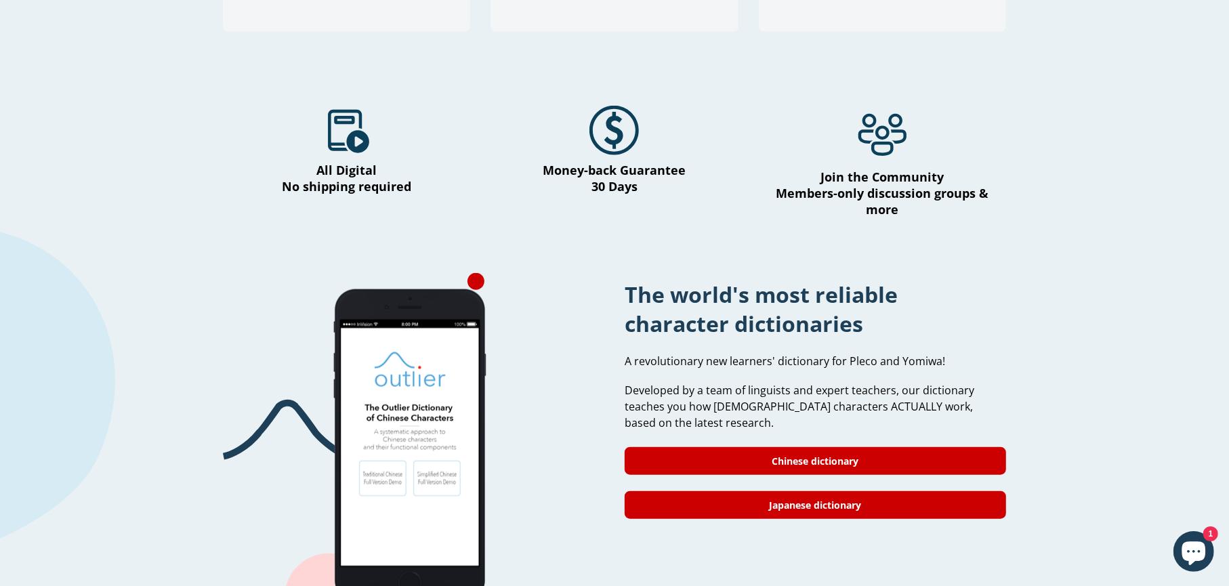
scroll to position [909, 0]
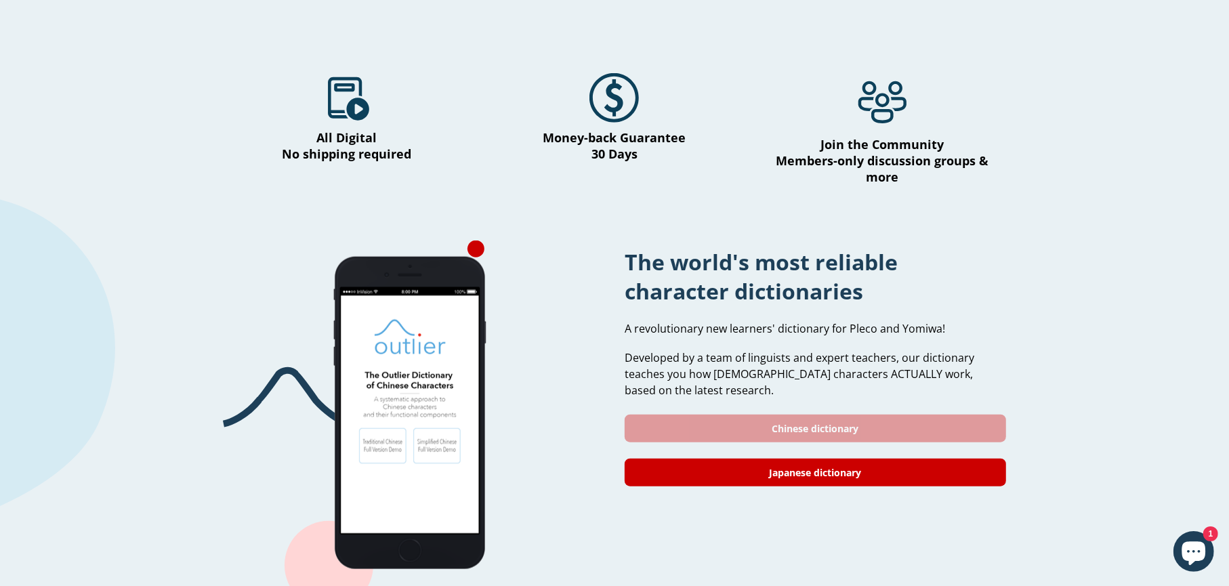
click at [855, 416] on link "Chinese dictionary" at bounding box center [815, 429] width 381 height 28
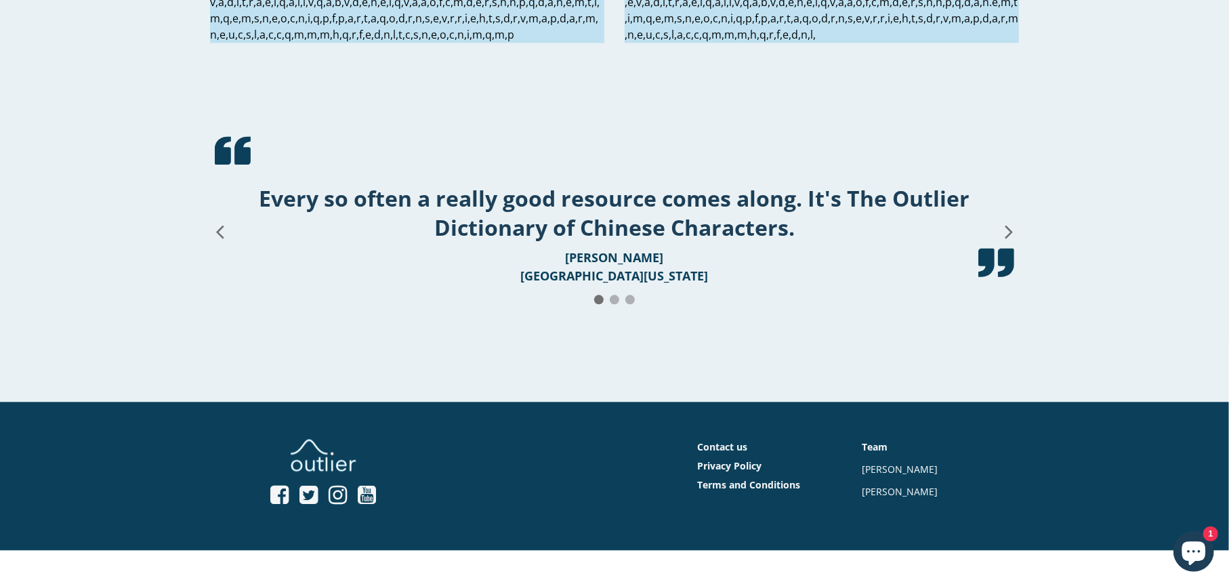
scroll to position [2439, 0]
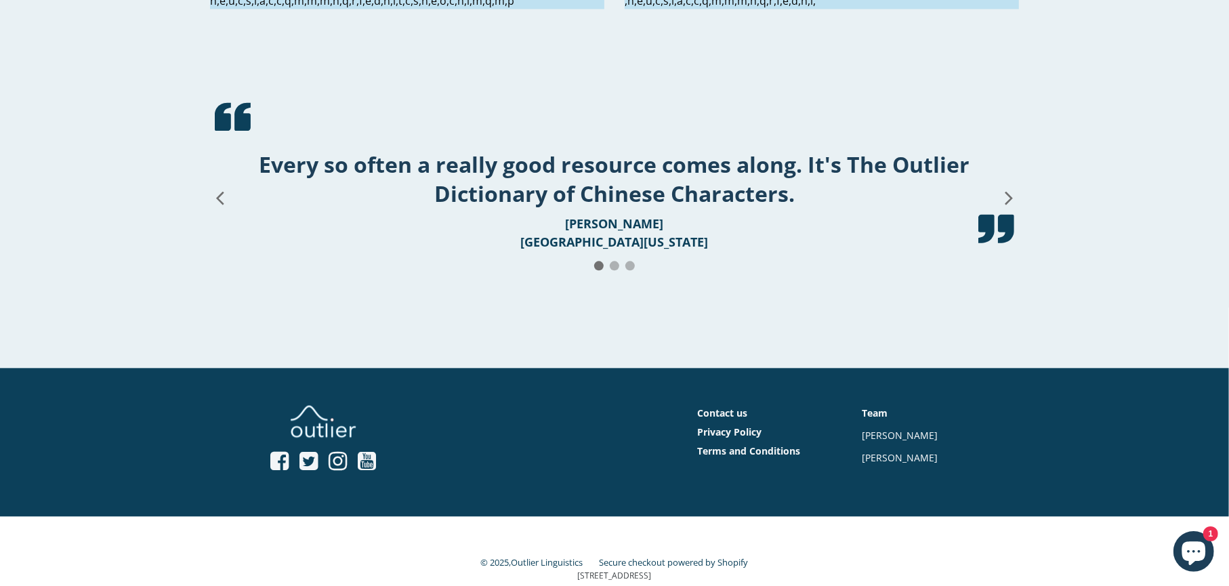
click at [1013, 251] on icon at bounding box center [1009, 197] width 24 height 108
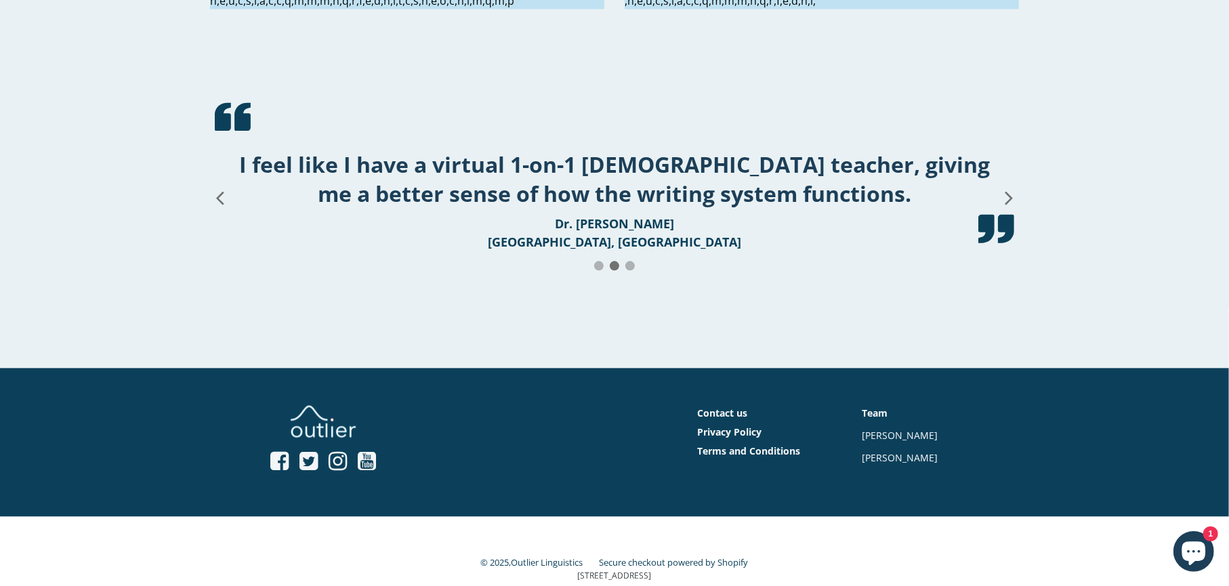
click at [1007, 205] on icon at bounding box center [1008, 198] width 7 height 13
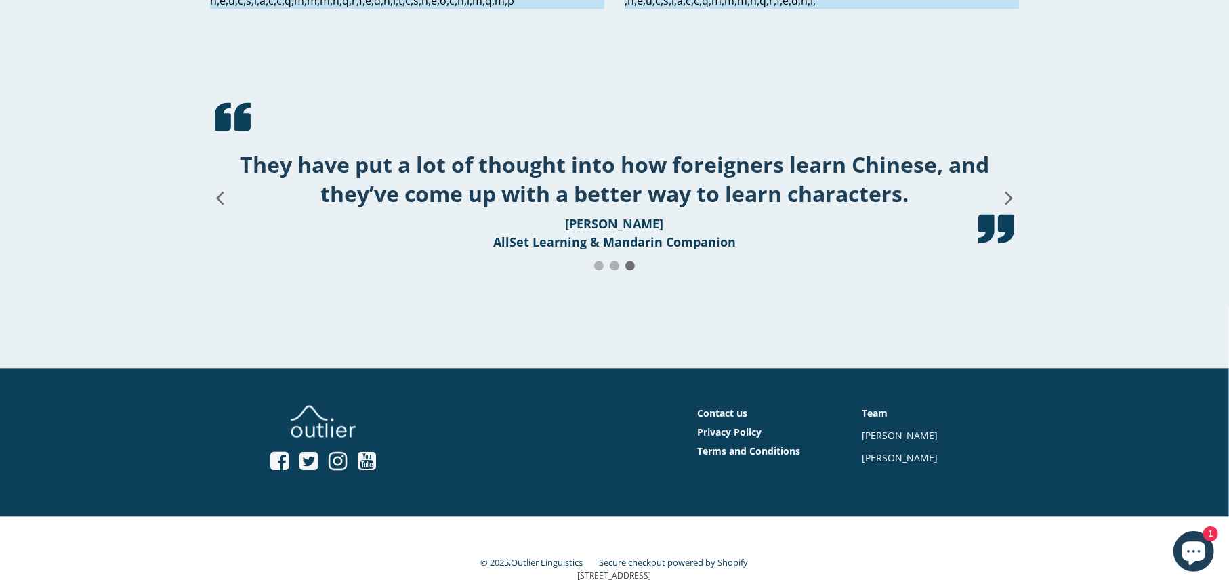
click at [1007, 205] on icon at bounding box center [1008, 198] width 7 height 13
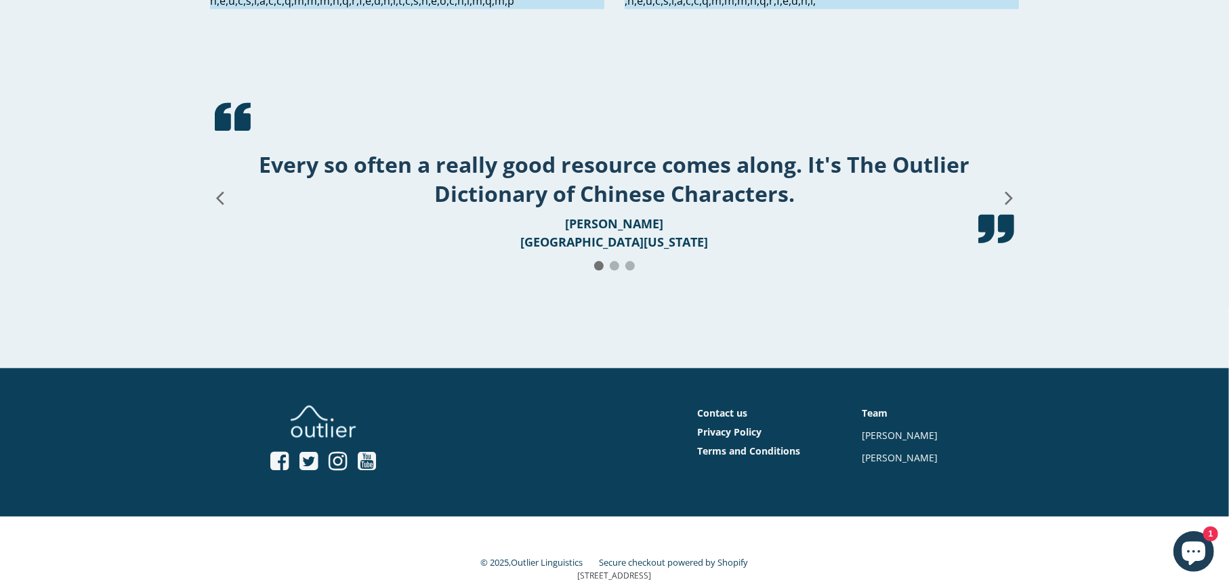
click at [1006, 205] on icon at bounding box center [1008, 198] width 7 height 13
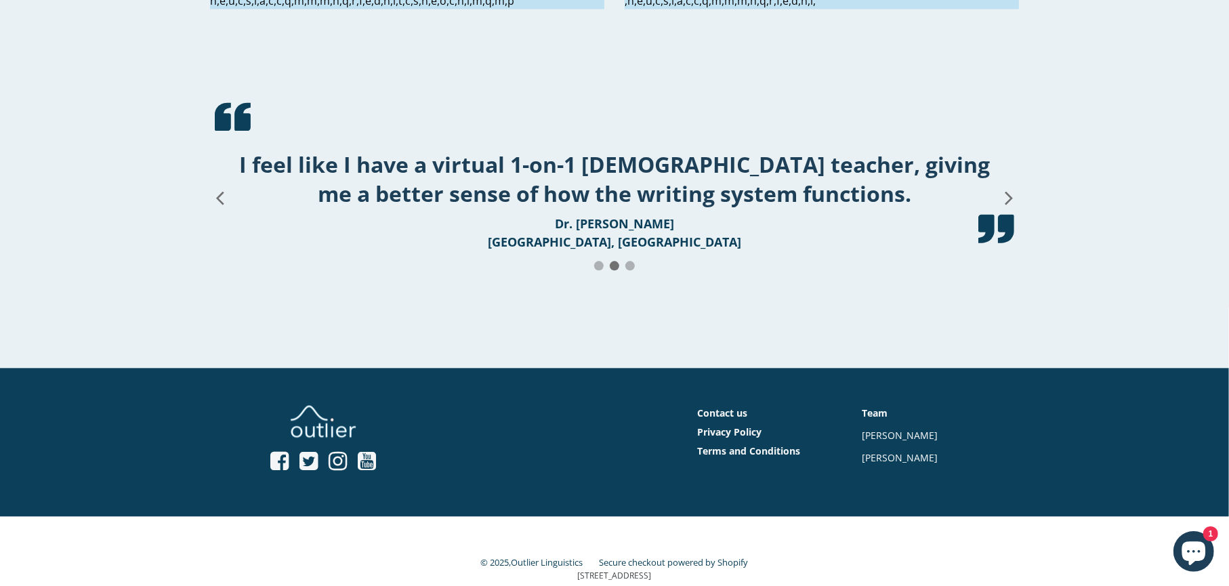
click at [1006, 205] on icon at bounding box center [1008, 198] width 7 height 13
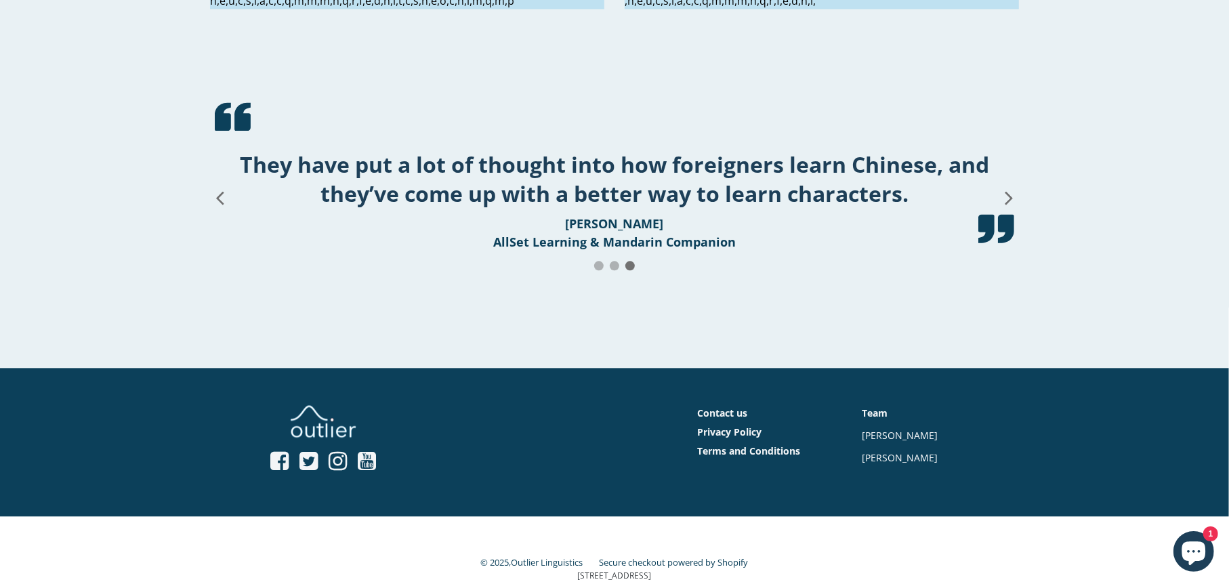
click at [1006, 205] on icon at bounding box center [1008, 198] width 7 height 13
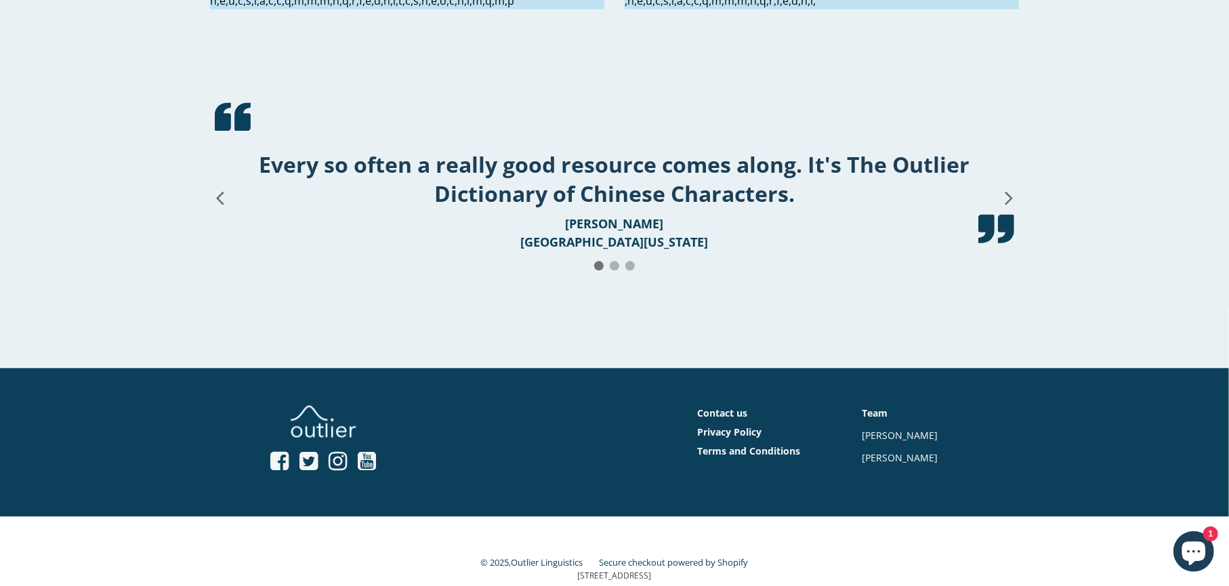
scroll to position [2434, 0]
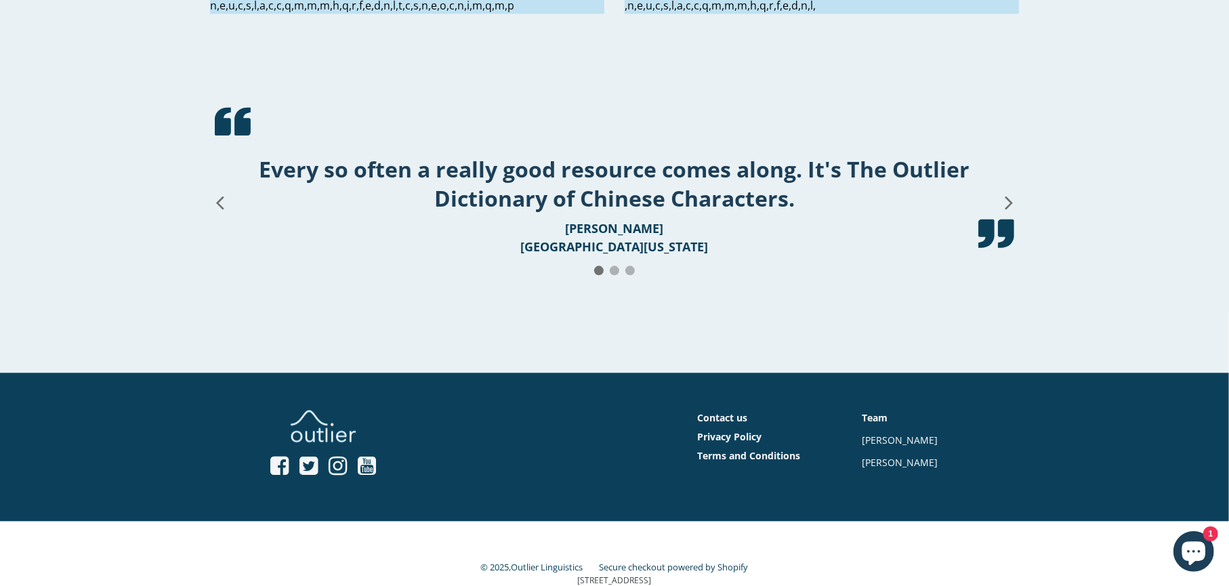
click at [1196, 547] on icon "Chat window" at bounding box center [1194, 554] width 24 height 24
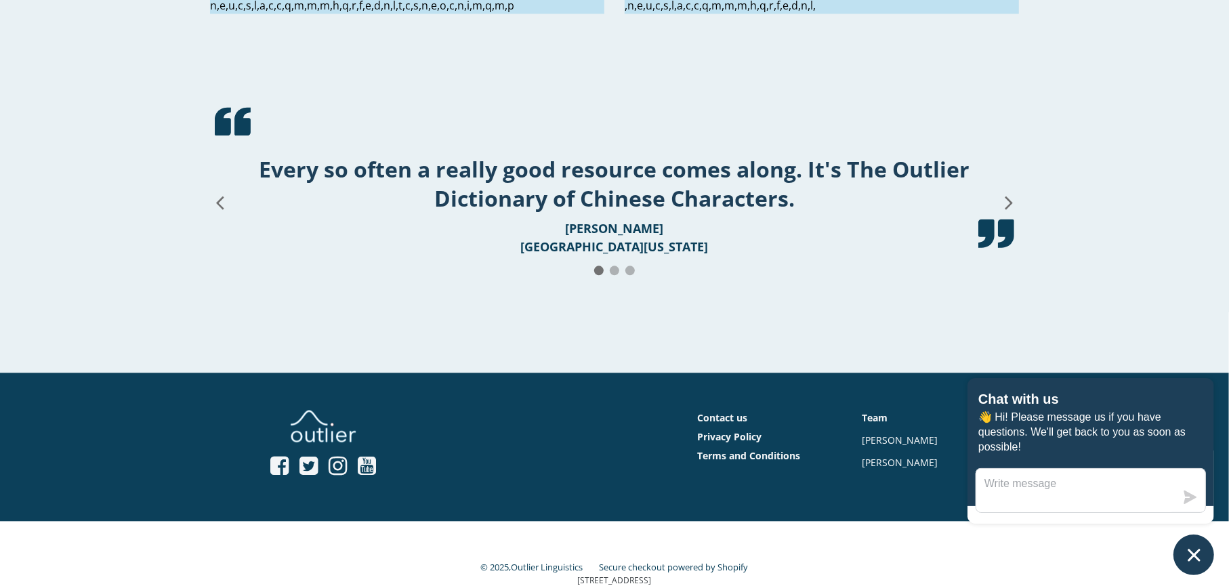
click at [1199, 551] on icon "Chat window" at bounding box center [1194, 555] width 21 height 21
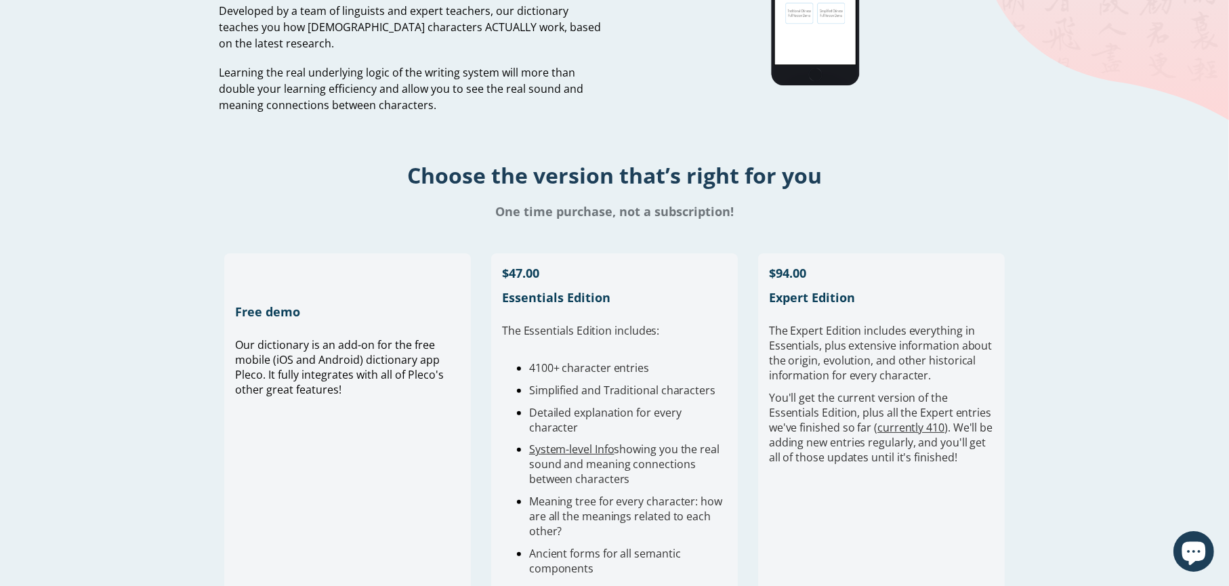
scroll to position [0, 0]
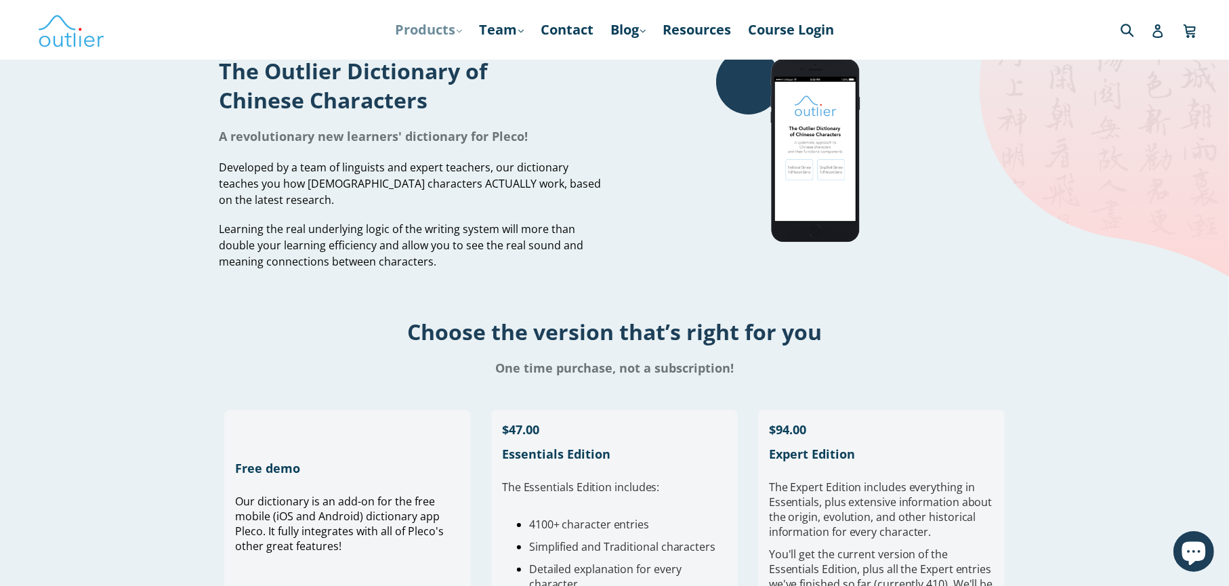
click at [457, 28] on icon ".cls-1{fill:#231f20}" at bounding box center [459, 30] width 5 height 5
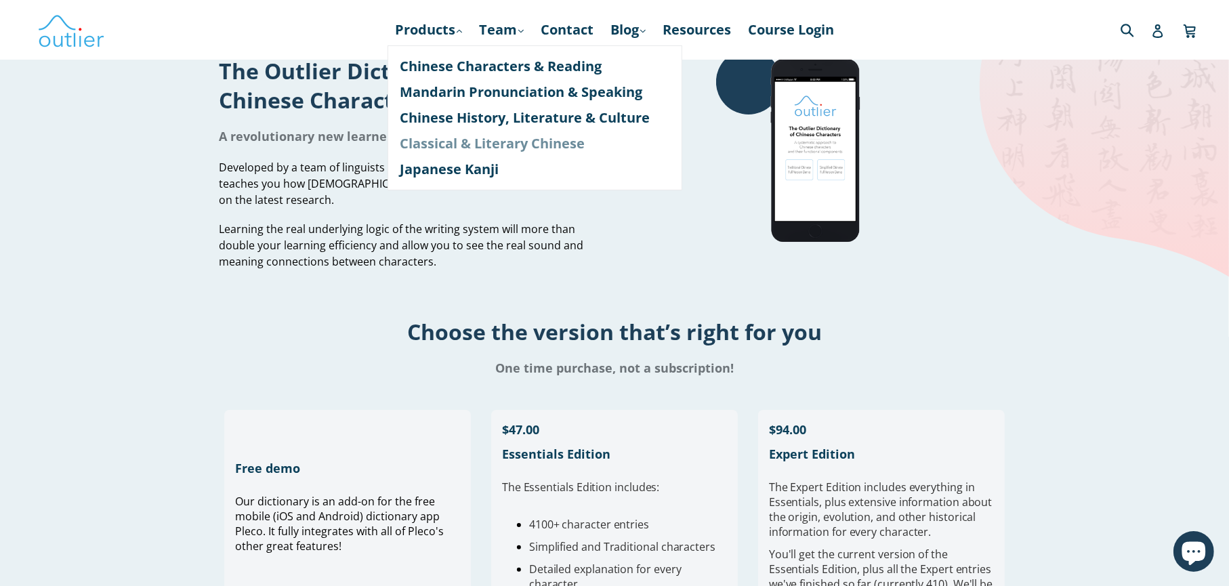
click at [474, 140] on link "Classical & Literary Chinese" at bounding box center [535, 144] width 270 height 26
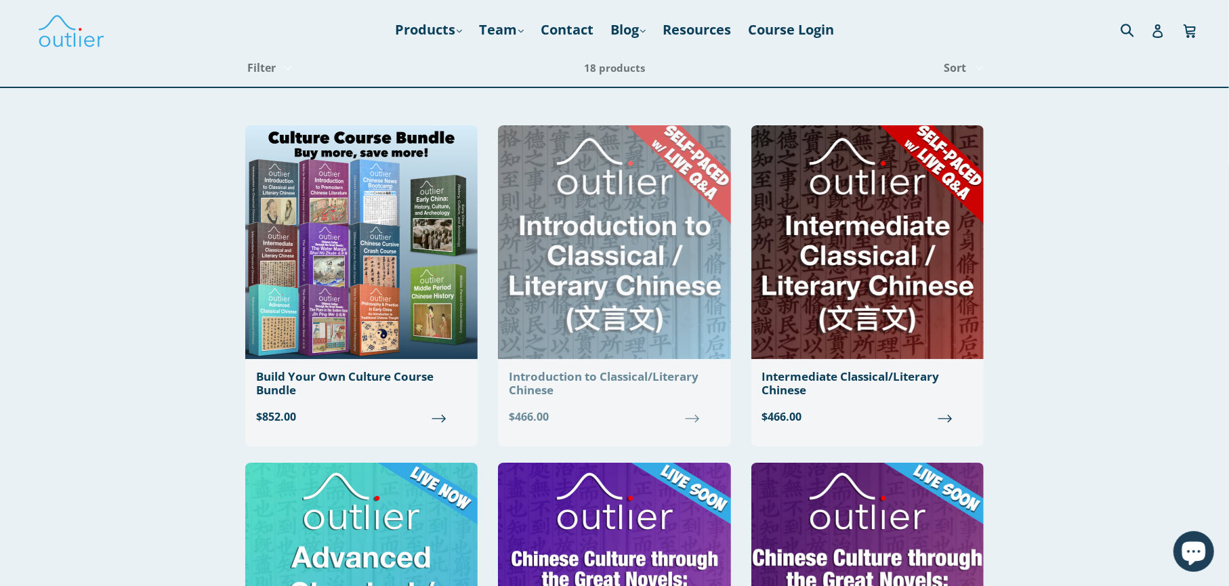
click at [629, 267] on img at bounding box center [614, 242] width 232 height 234
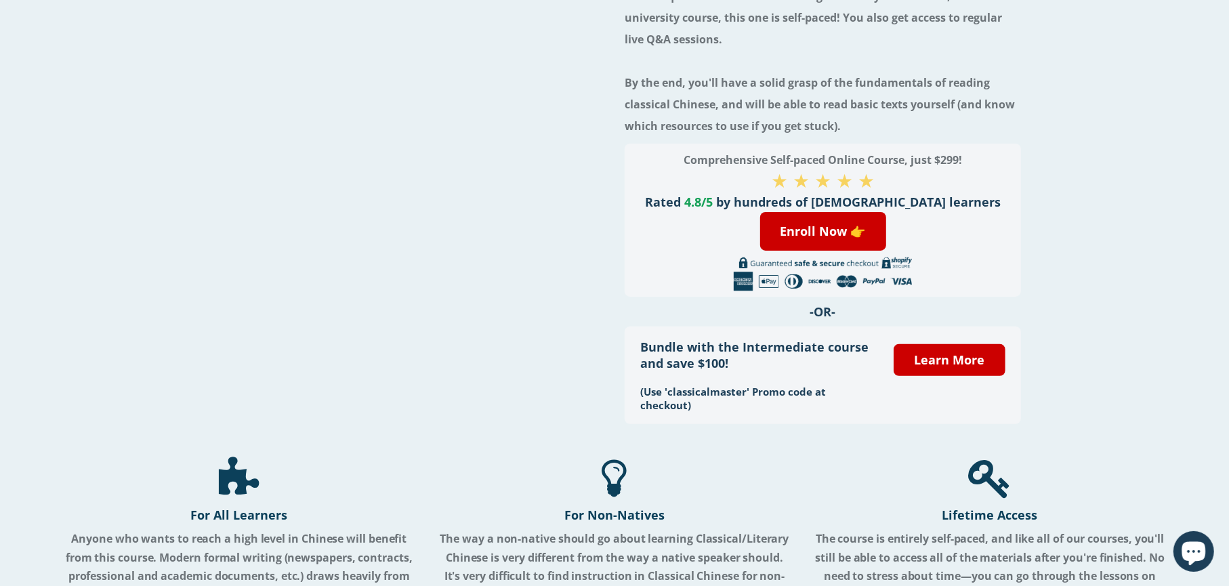
scroll to position [271, 0]
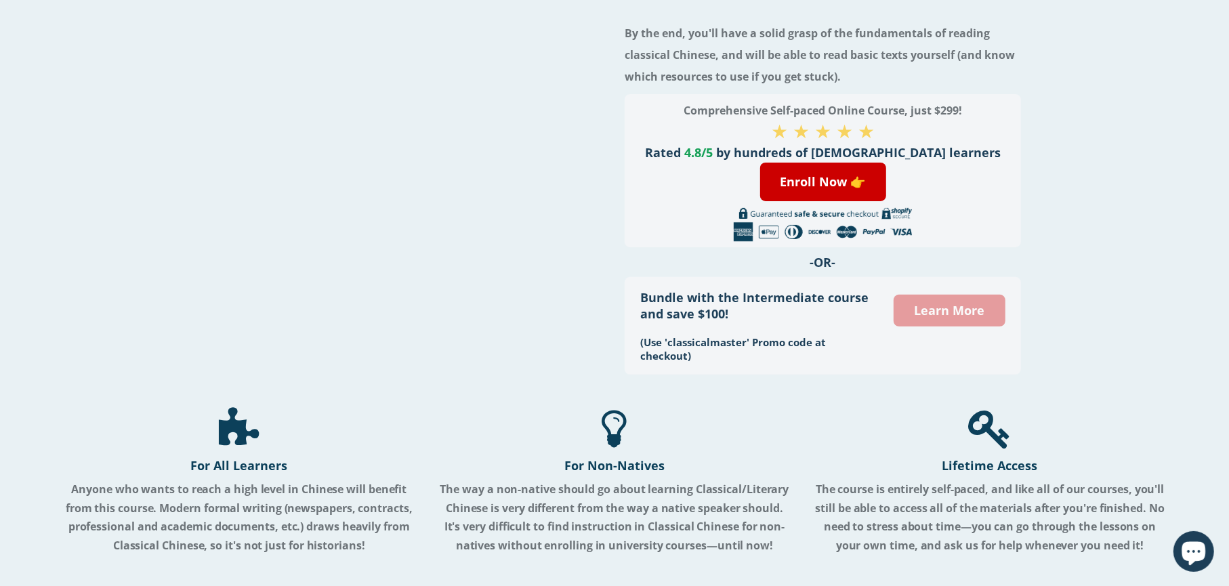
click at [964, 309] on link "Learn More" at bounding box center [949, 311] width 111 height 32
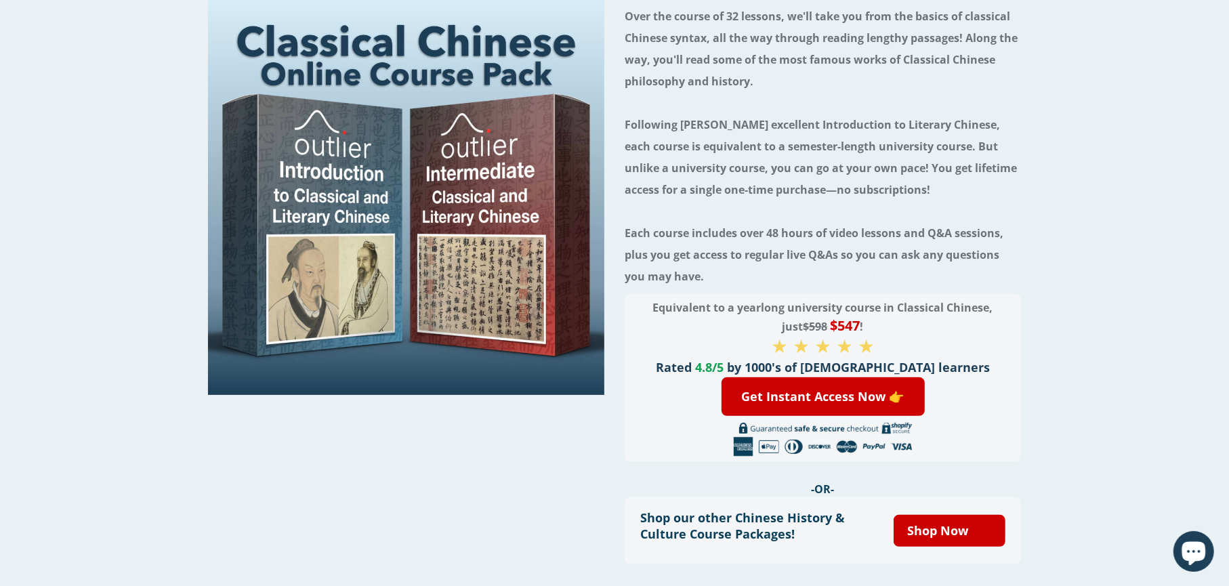
scroll to position [203, 0]
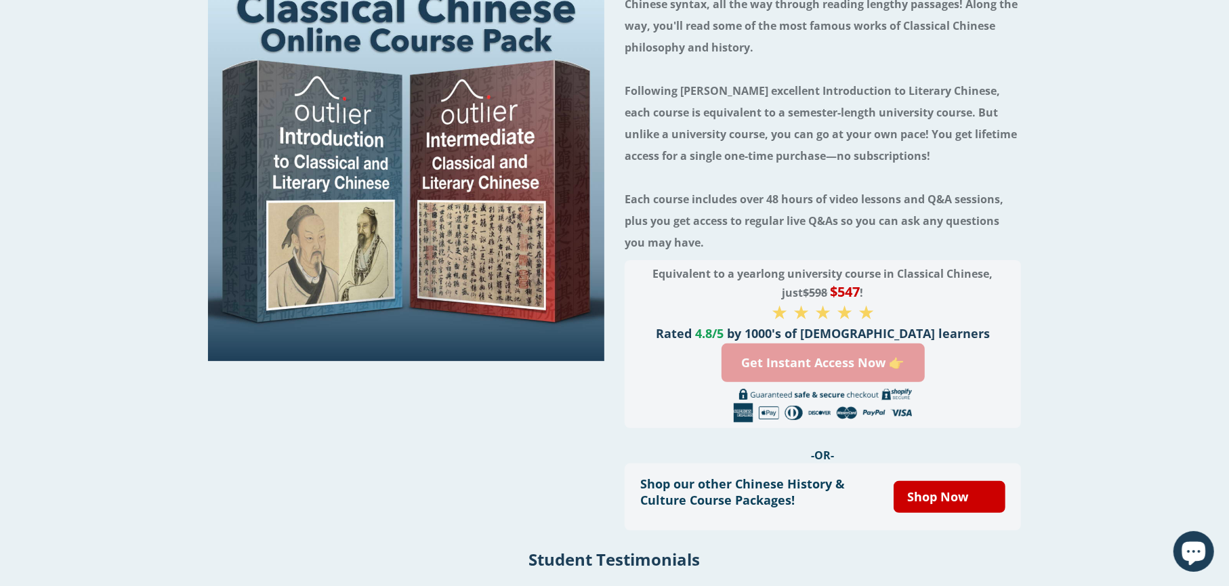
click at [850, 361] on link "Get Instant Access Now 👉" at bounding box center [823, 362] width 203 height 39
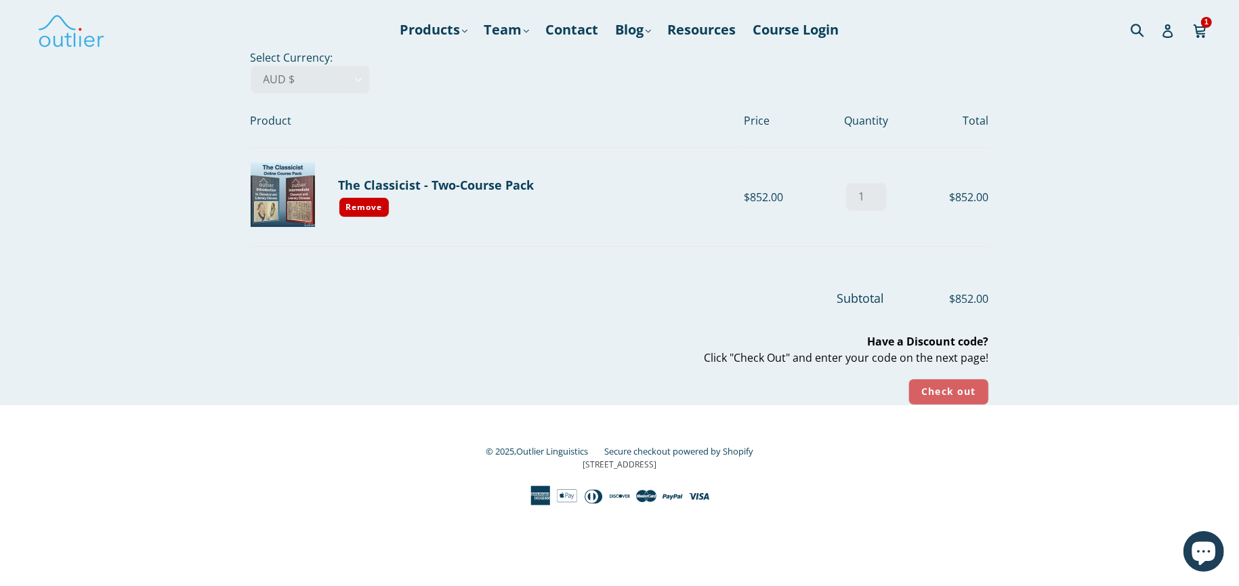
click at [942, 386] on input "Check out" at bounding box center [949, 392] width 80 height 26
